Goal: Information Seeking & Learning: Find contact information

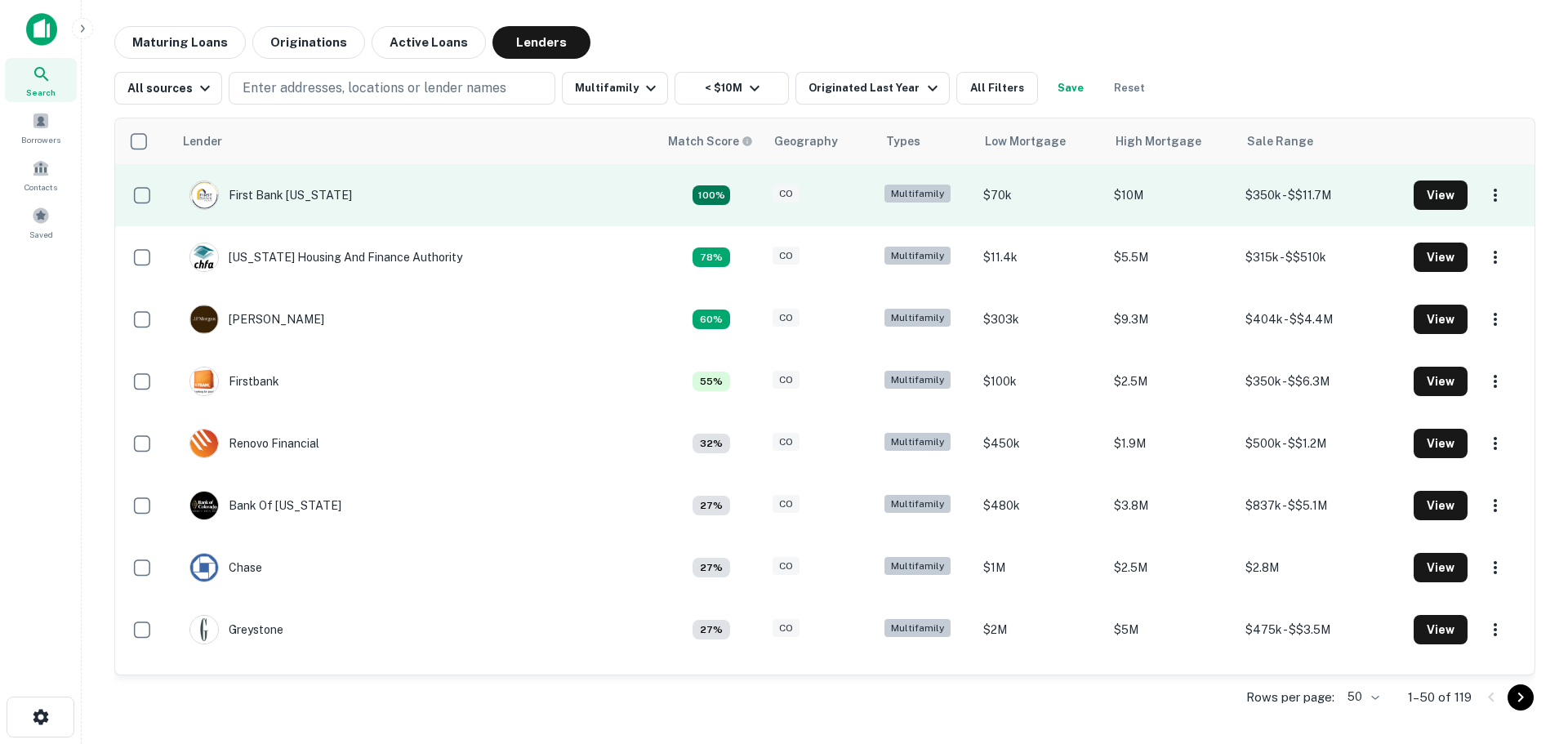
click at [323, 195] on td "First Bank [US_STATE]" at bounding box center [270, 194] width 179 height 46
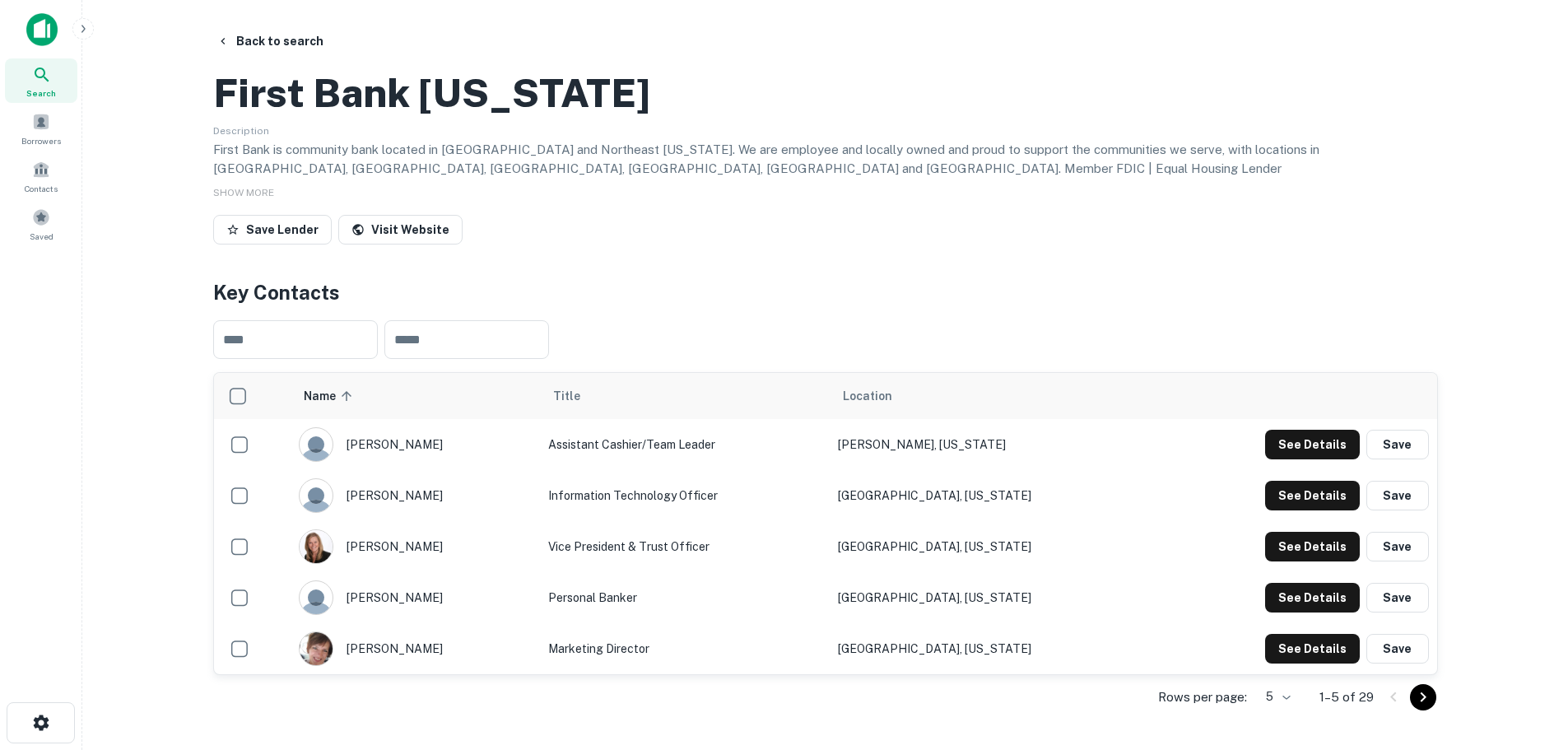
scroll to position [329, 0]
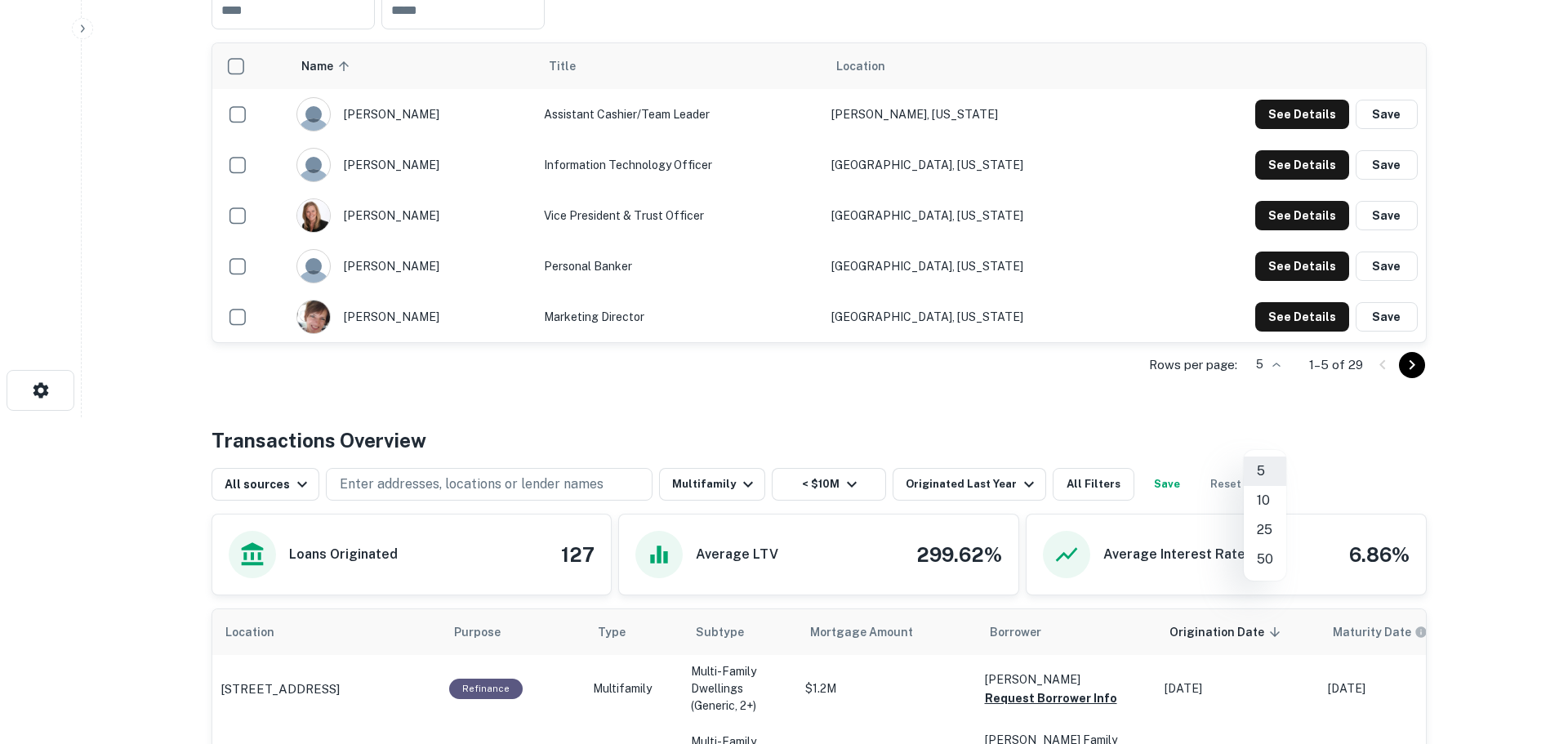
click at [1281, 417] on body "Search Borrowers Contacts Saved Back to search First Bank [US_STATE] Descriptio…" at bounding box center [784, 45] width 1568 height 744
click at [1278, 556] on li "50" at bounding box center [1264, 559] width 42 height 30
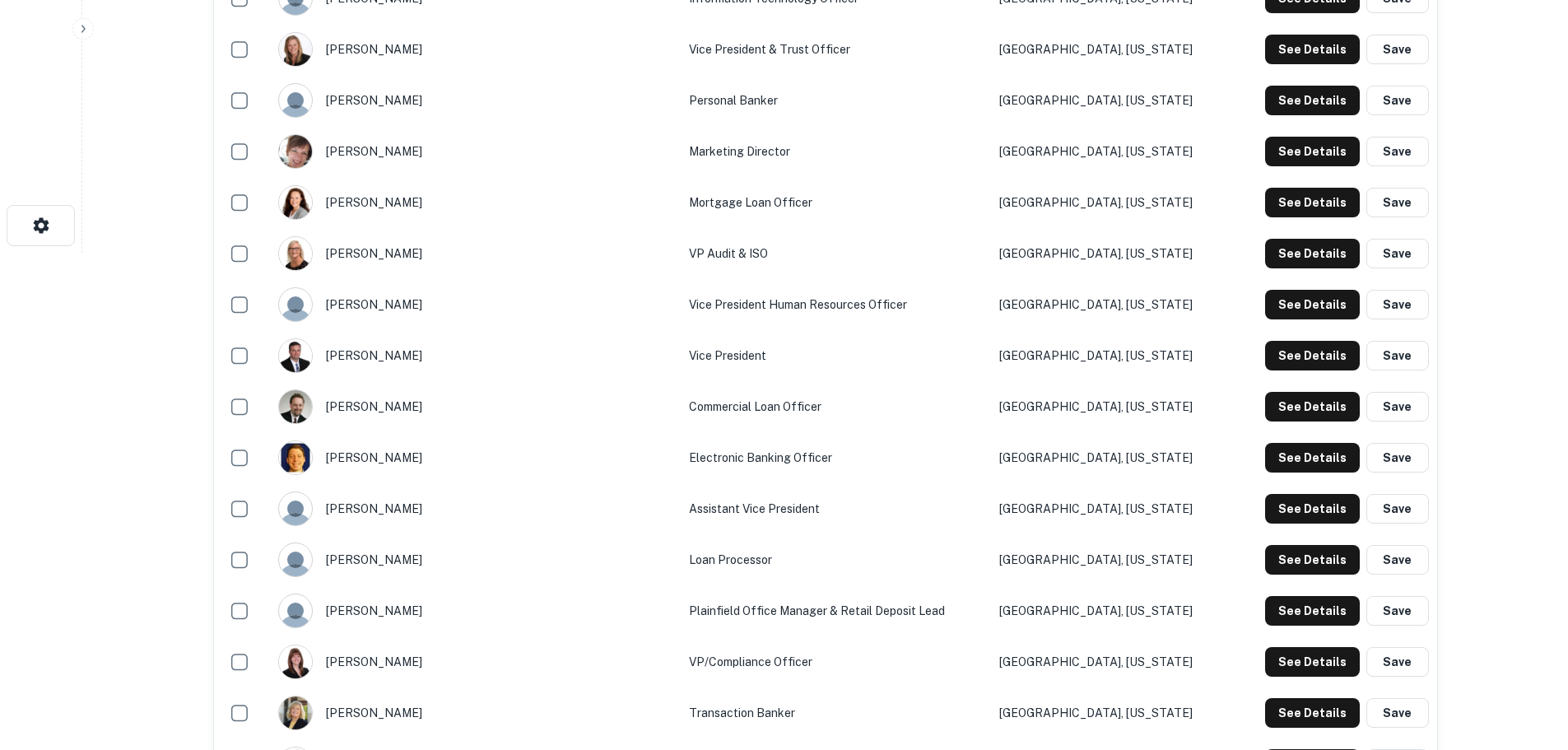
scroll to position [0, 0]
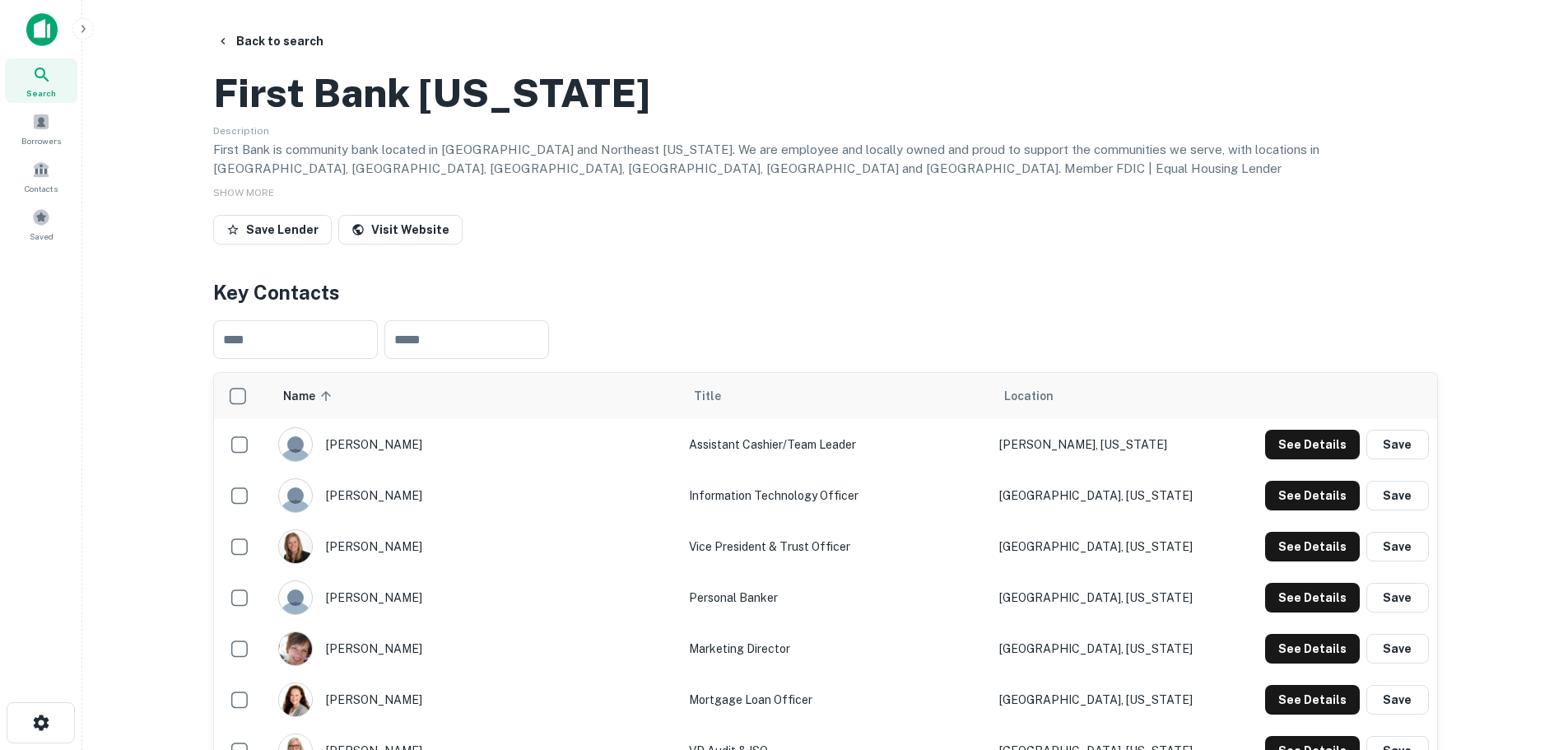
drag, startPoint x: 756, startPoint y: 412, endPoint x: 685, endPoint y: 135, distance: 286.0
click at [636, 179] on div "Description First Bank is community bank located in [GEOGRAPHIC_DATA] and North…" at bounding box center [825, 149] width 1225 height 59
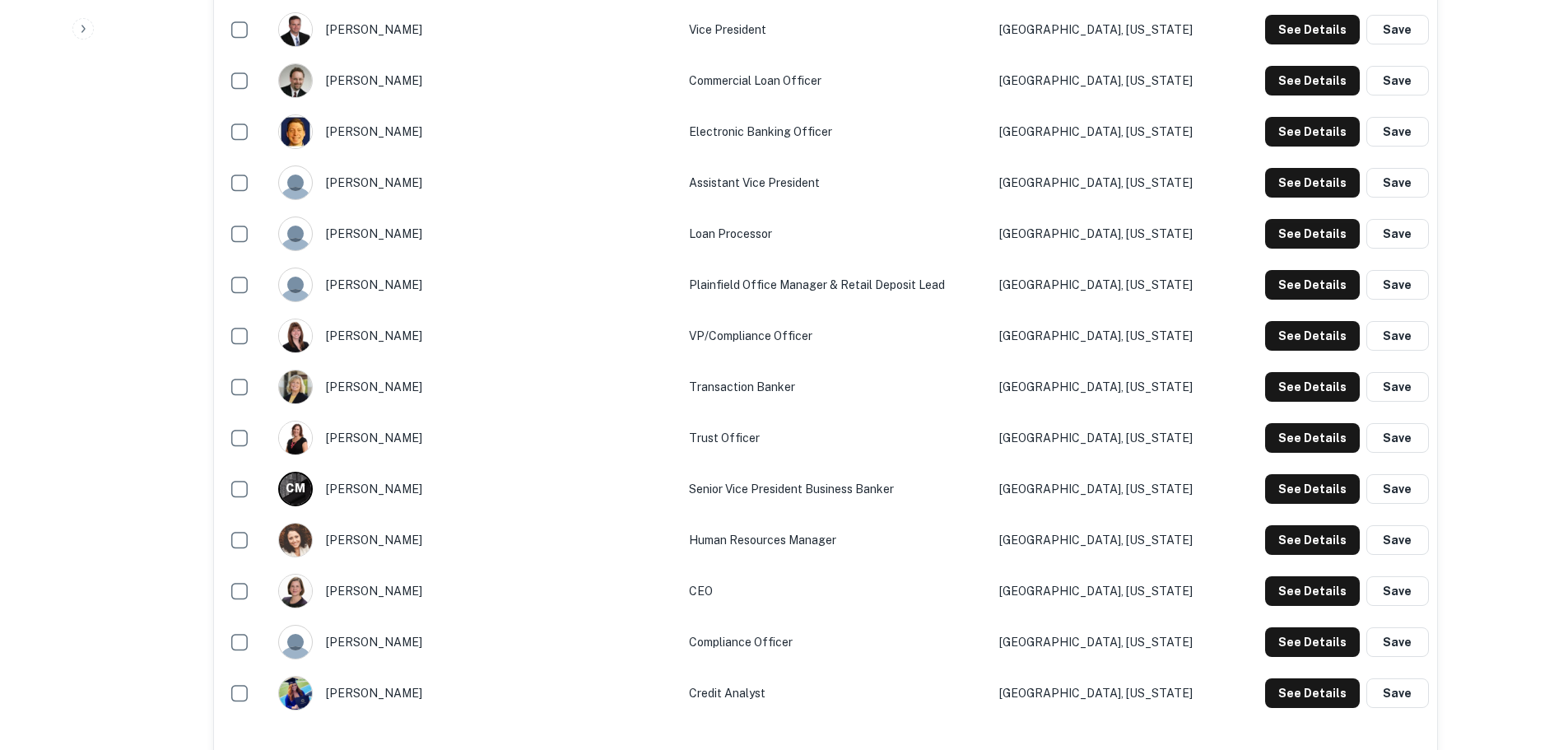
scroll to position [1070, 0]
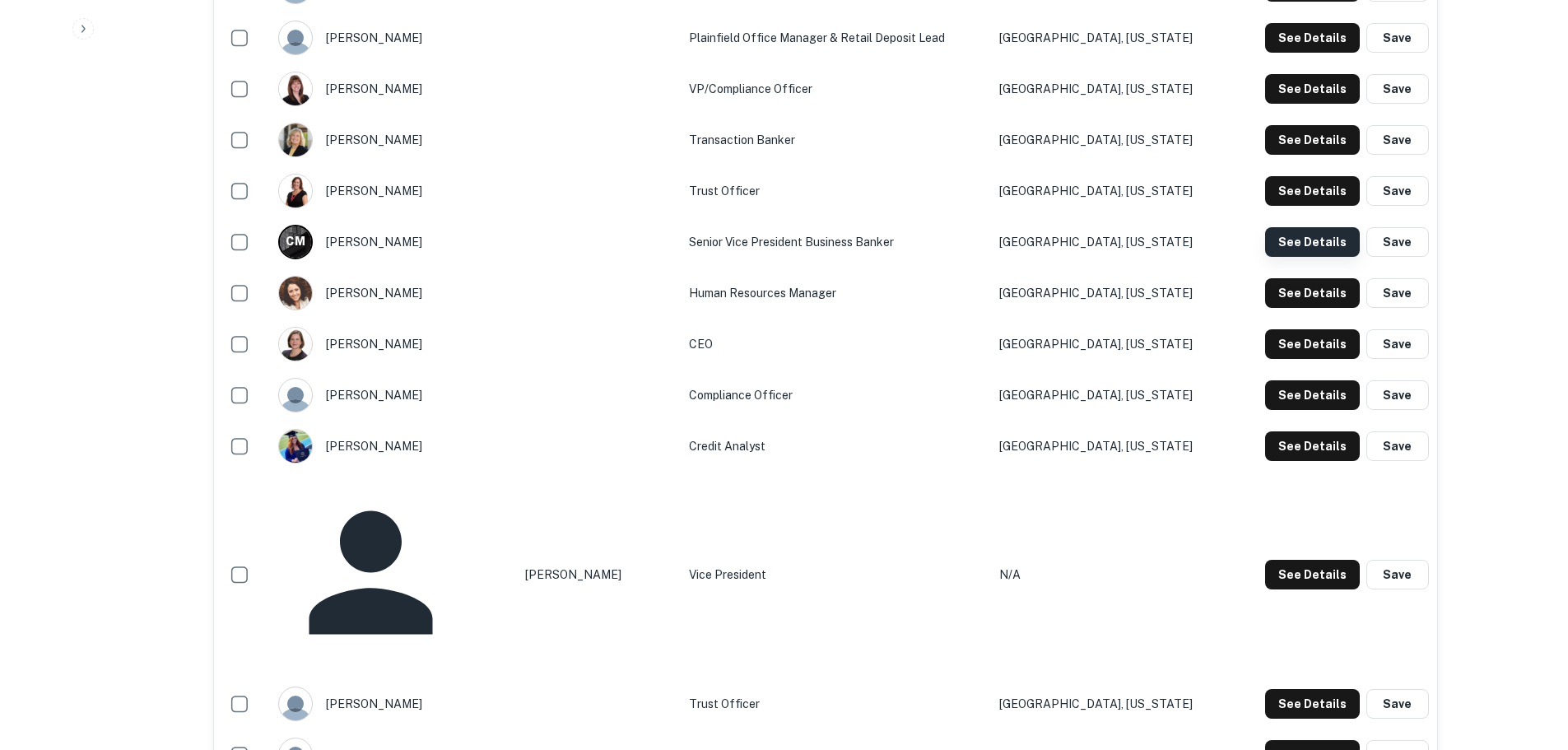
click at [1311, 257] on button "See Details" at bounding box center [1313, 242] width 95 height 30
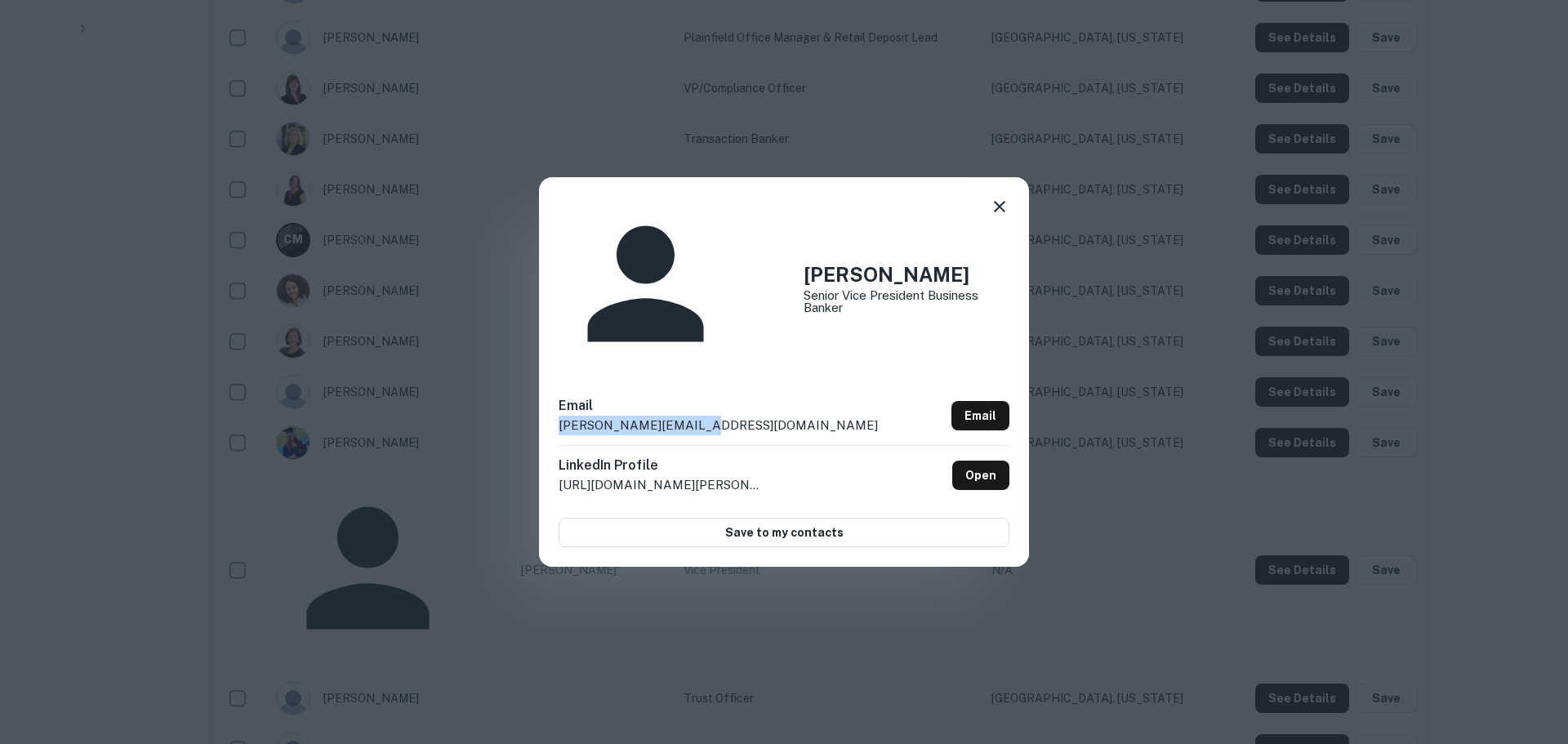
drag, startPoint x: 701, startPoint y: 356, endPoint x: 548, endPoint y: 355, distance: 153.0
click at [548, 356] on div "[PERSON_NAME] Senior Vice President Business Banker Email [PERSON_NAME][EMAIL_A…" at bounding box center [784, 372] width 490 height 389
copy p "[PERSON_NAME][EMAIL_ADDRESS][DOMAIN_NAME]"
click at [996, 217] on icon at bounding box center [999, 207] width 20 height 20
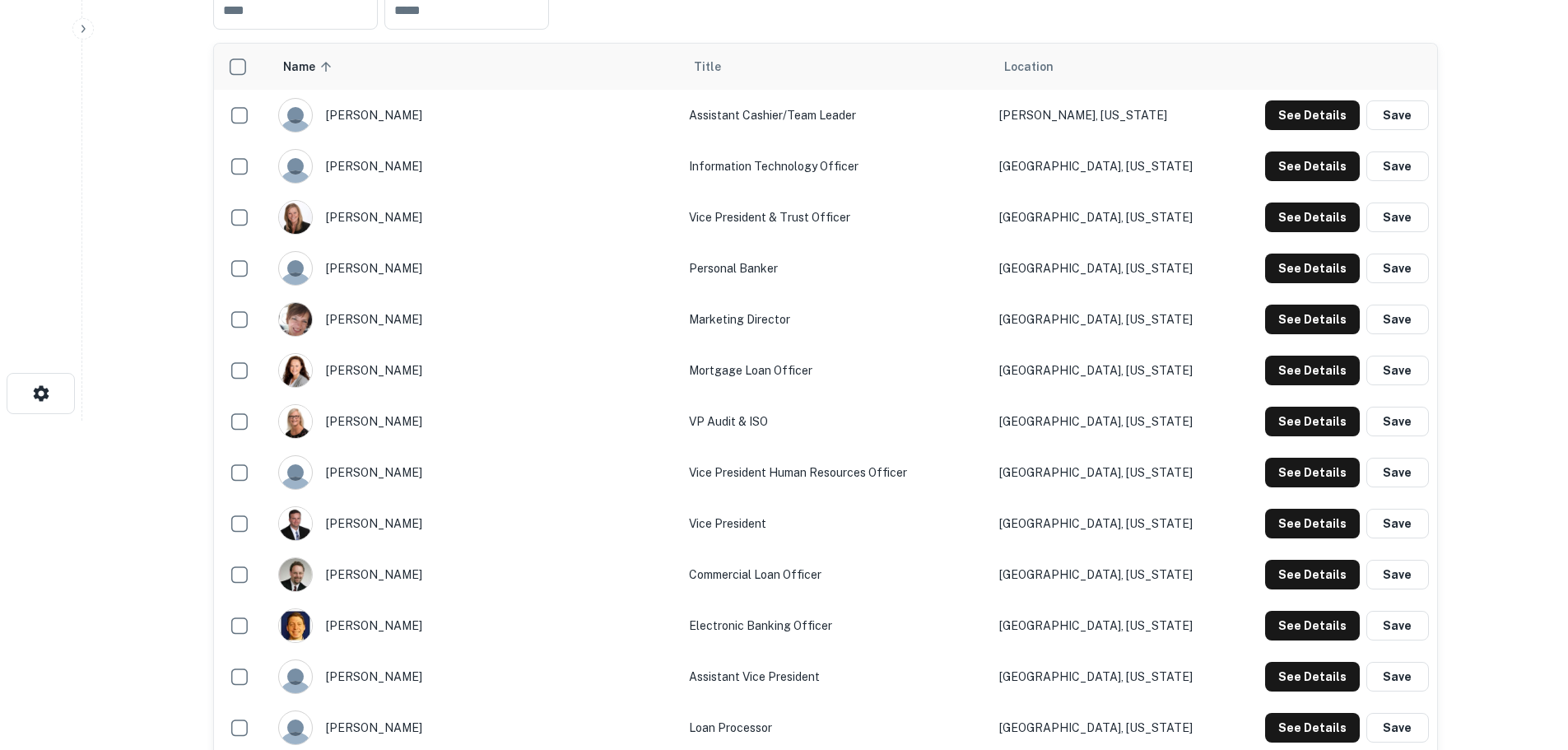
scroll to position [0, 0]
